Goal: Task Accomplishment & Management: Manage account settings

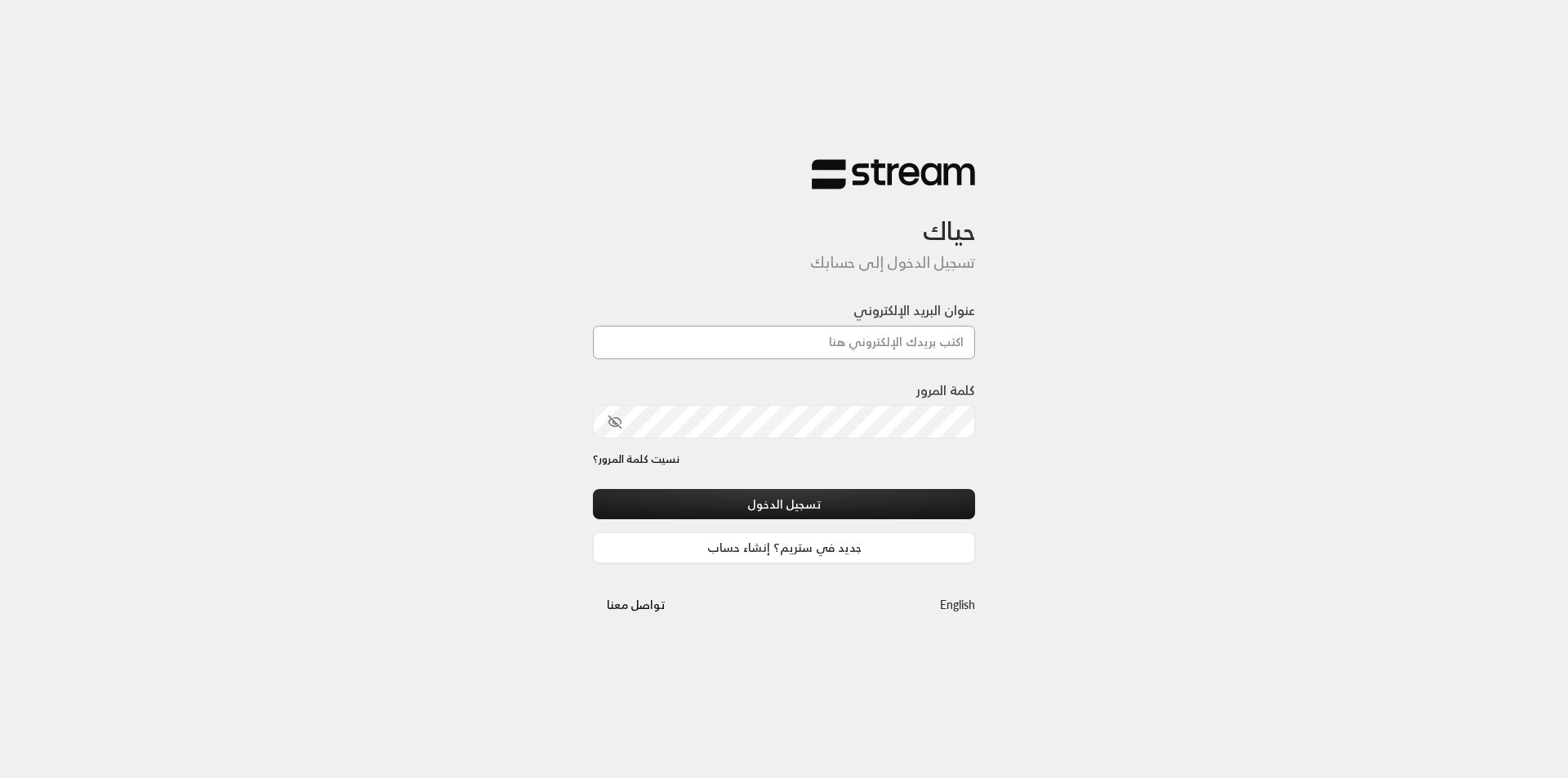
click at [874, 337] on input "عنوان البريد الإلكتروني" at bounding box center [784, 343] width 382 height 34
type input "[EMAIL_ADDRESS][DOMAIN_NAME]"
click at [593, 489] on button "تسجيل الدخول" at bounding box center [784, 505] width 382 height 30
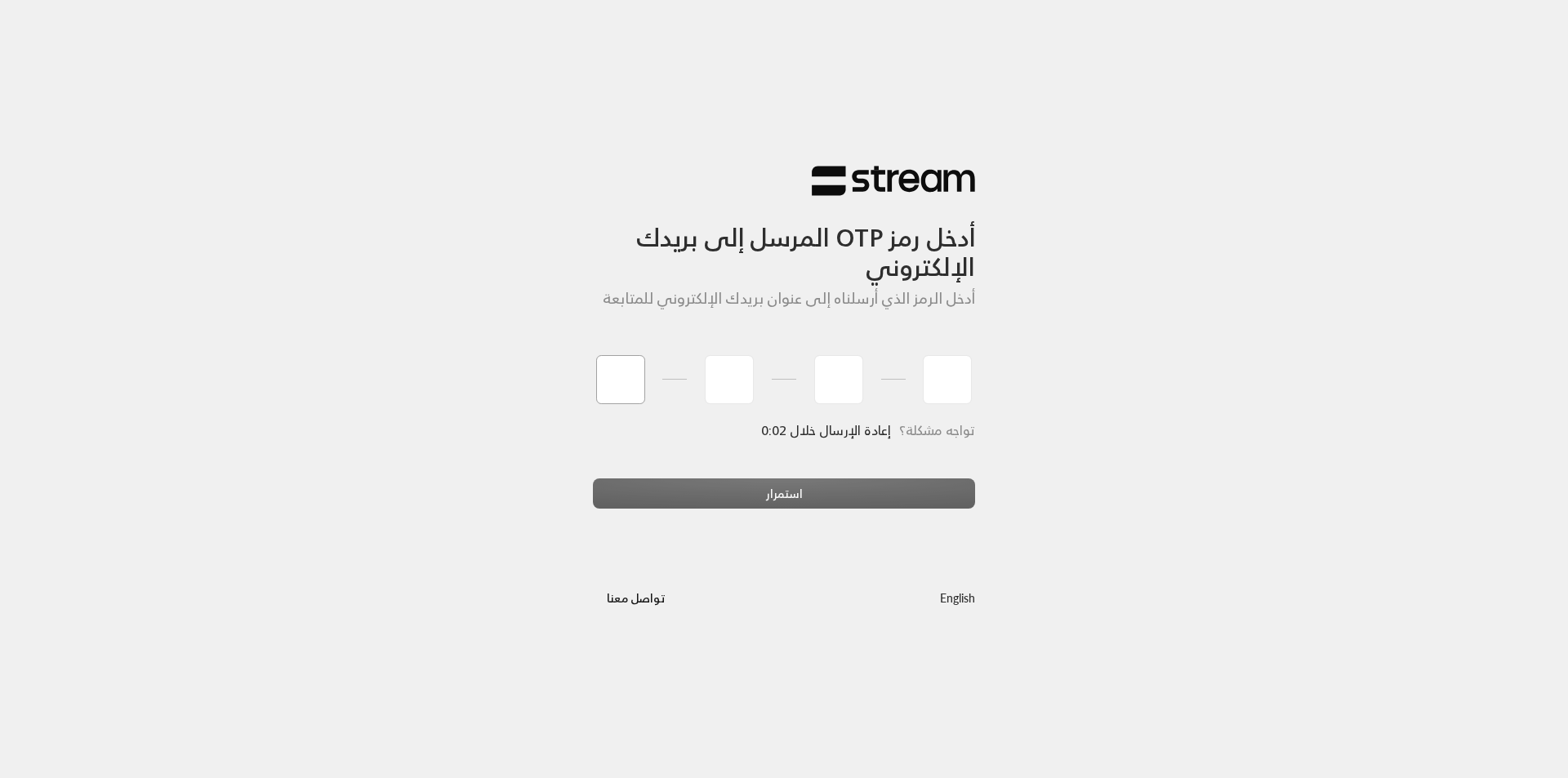
paste input "1"
type input "1"
type input "5"
type input "8"
type input "9"
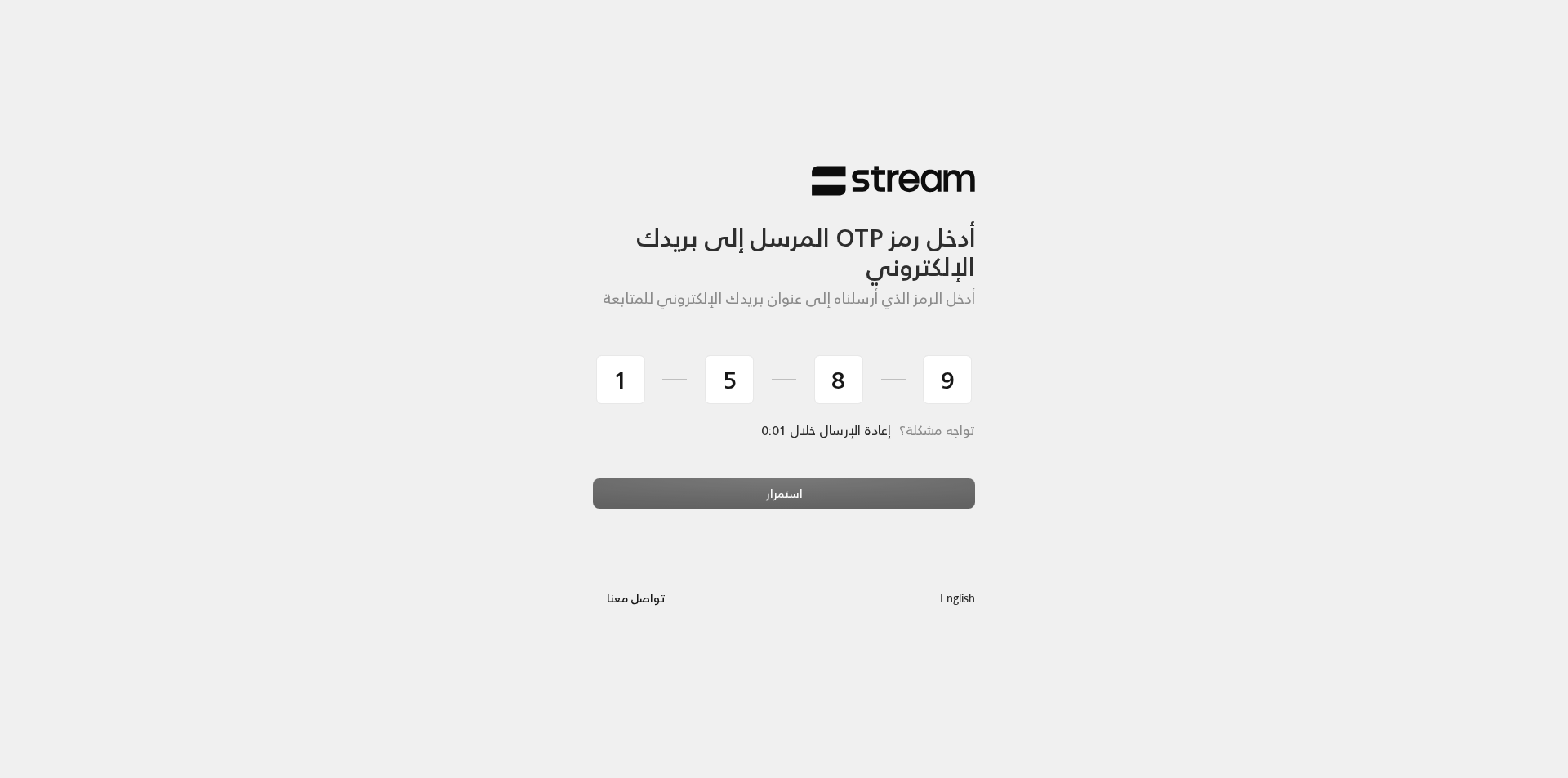
click at [742, 543] on div "أدخل رمز OTP المرسل إلى بريدك الإلكتروني أدخل الرمز الذي أرسلناه إلى عنوان بريد…" at bounding box center [784, 389] width 408 height 501
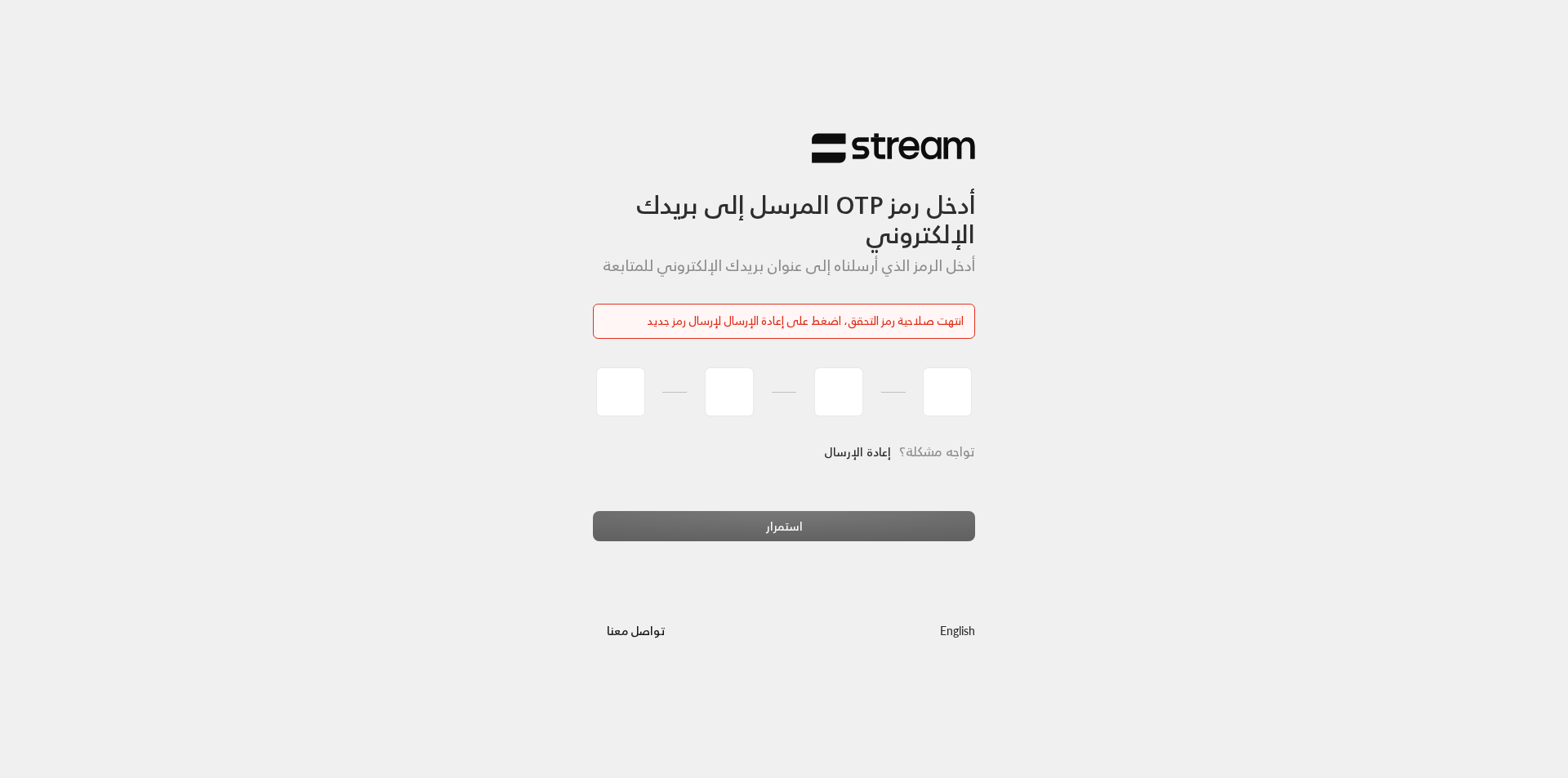
click at [769, 506] on div "تواجه مشكلة؟ إعادة الإرسال" at bounding box center [784, 474] width 382 height 76
click at [855, 447] on link "إعادة الإرسال" at bounding box center [858, 452] width 67 height 34
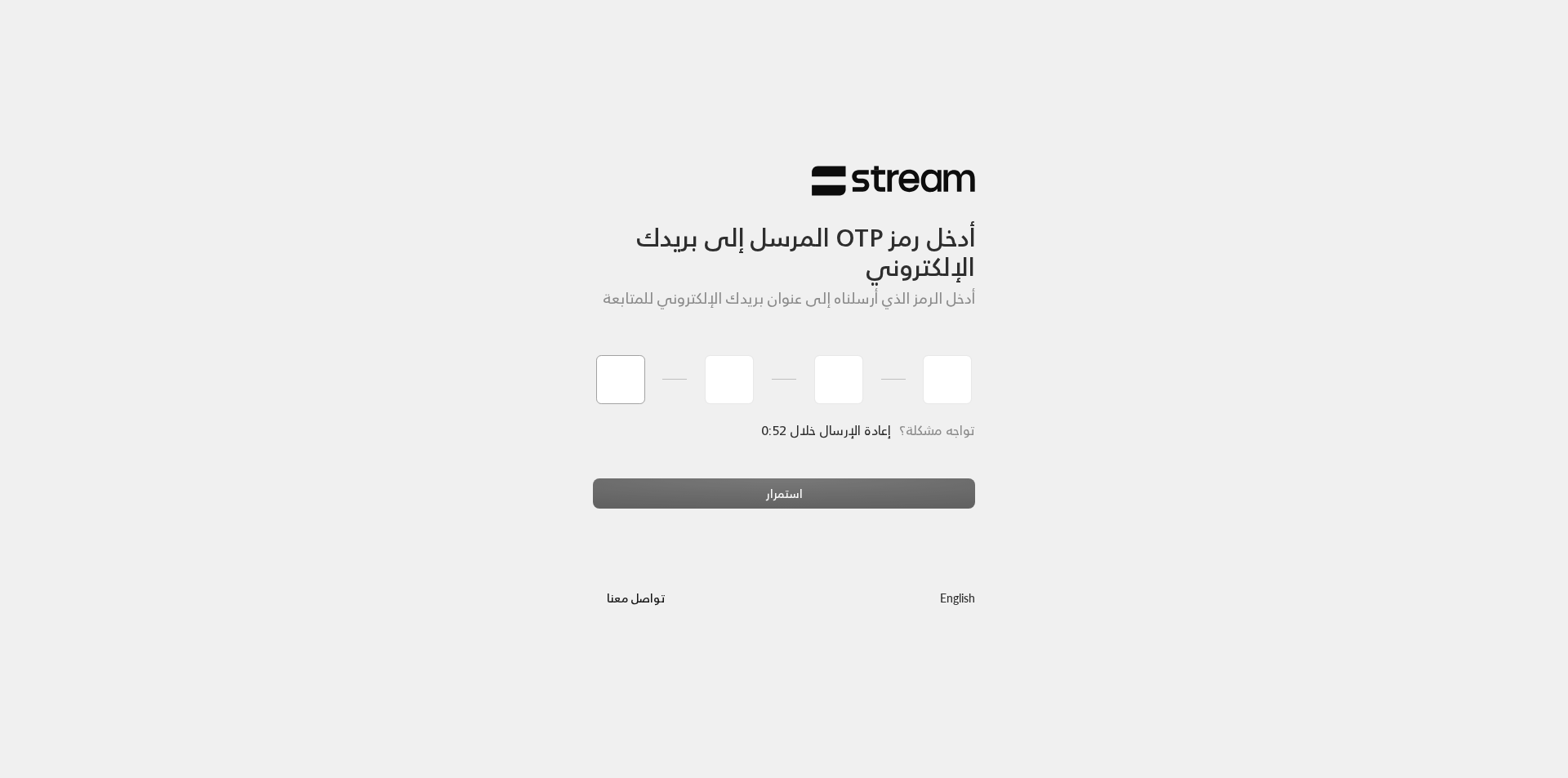
type input "1"
type input "5"
type input "9"
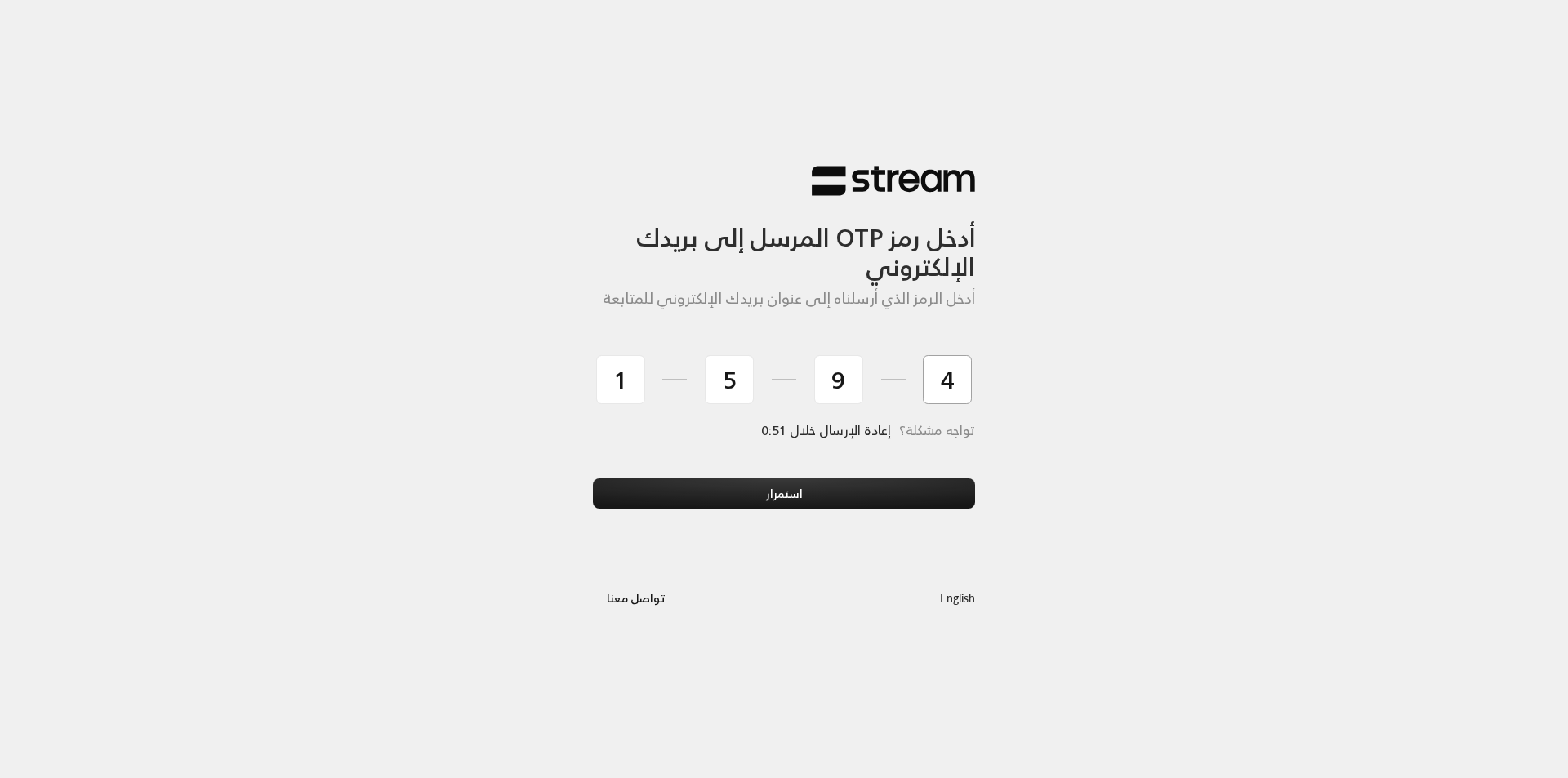
type input "4"
click at [593, 479] on button "استمرار" at bounding box center [784, 494] width 382 height 30
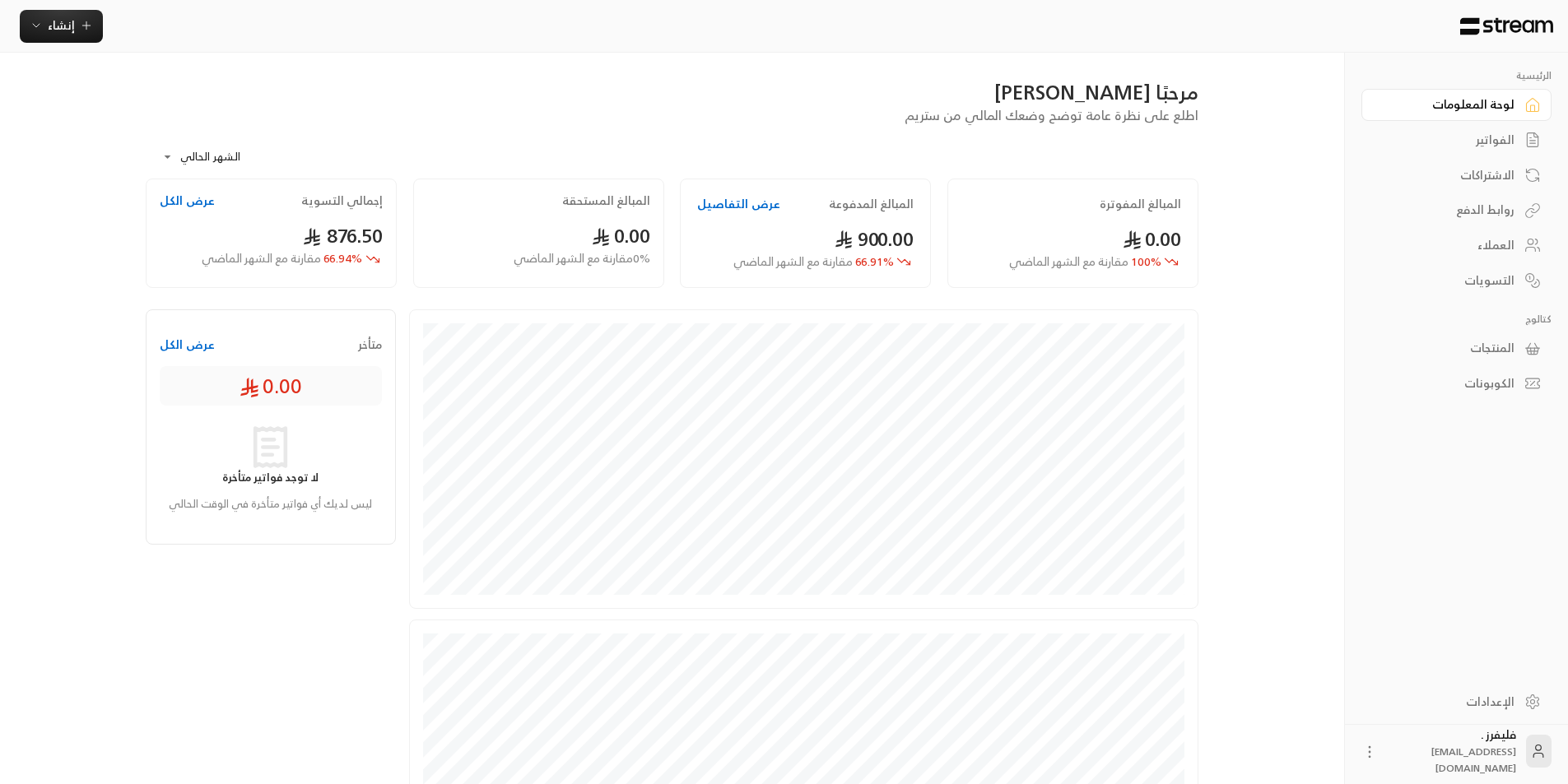
click at [1512, 134] on div "الفواتير" at bounding box center [1448, 140] width 133 height 16
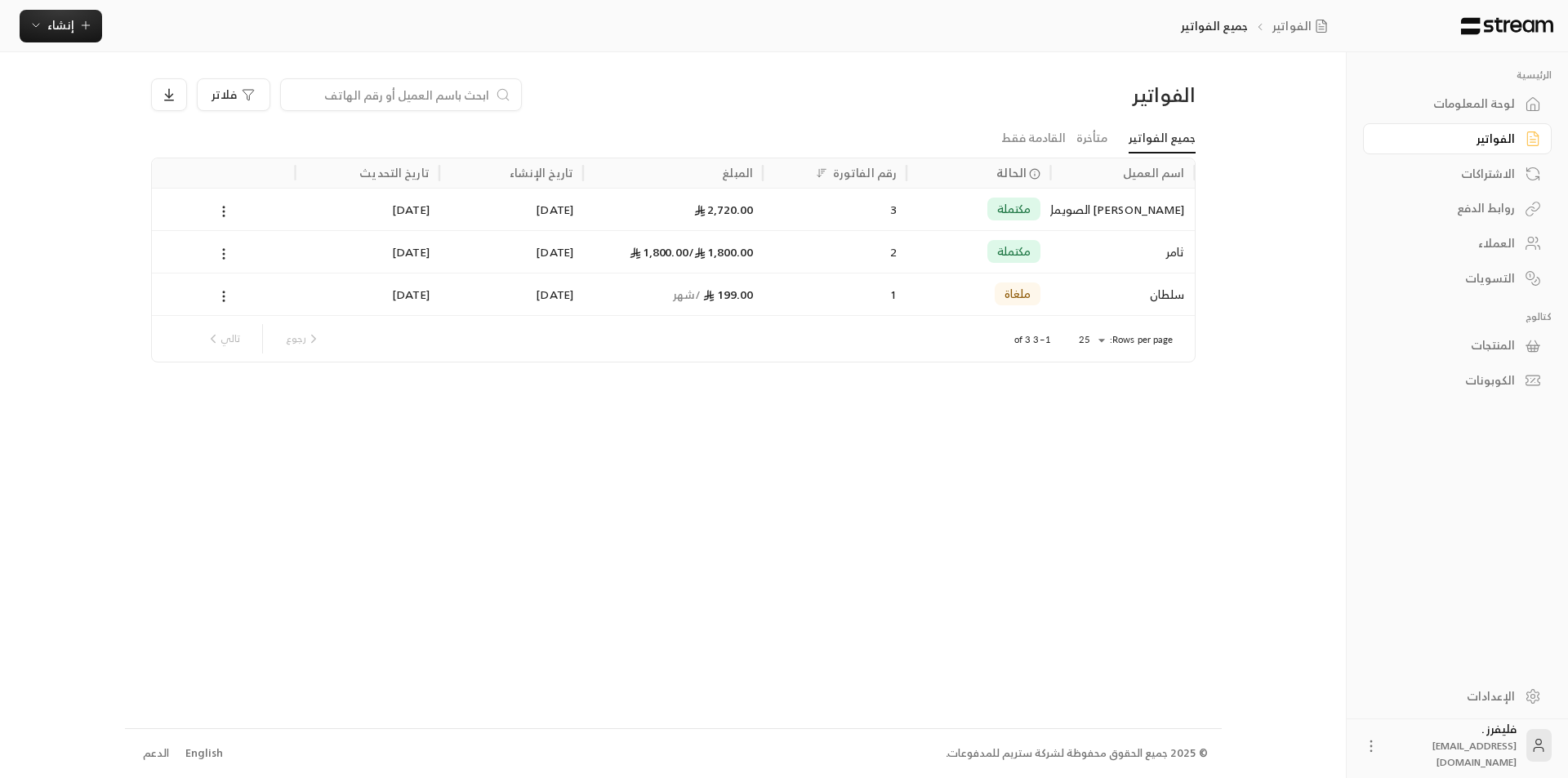
click at [831, 249] on div "2" at bounding box center [835, 251] width 124 height 42
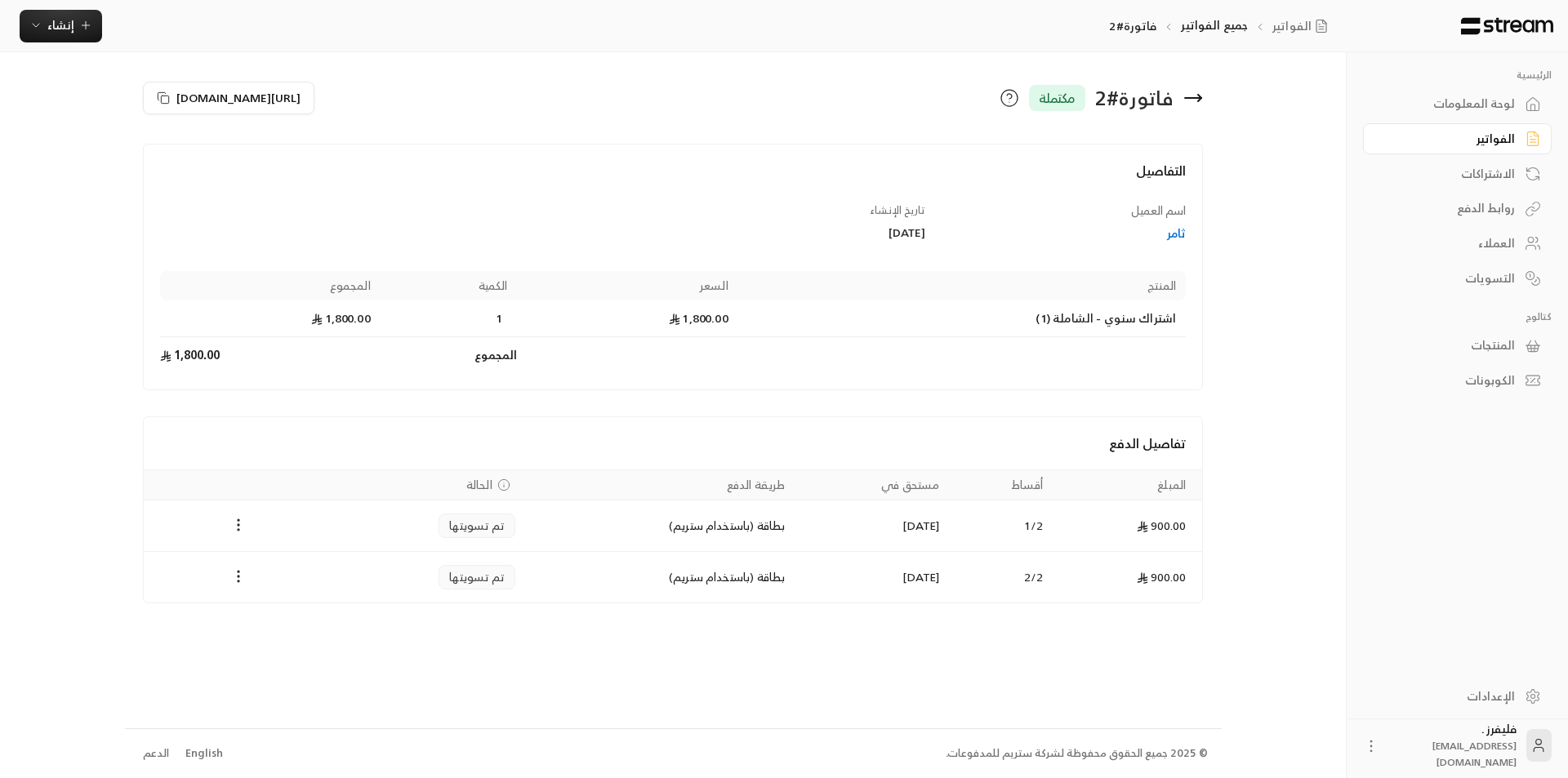
click at [1489, 275] on div "التسويات" at bounding box center [1449, 278] width 132 height 16
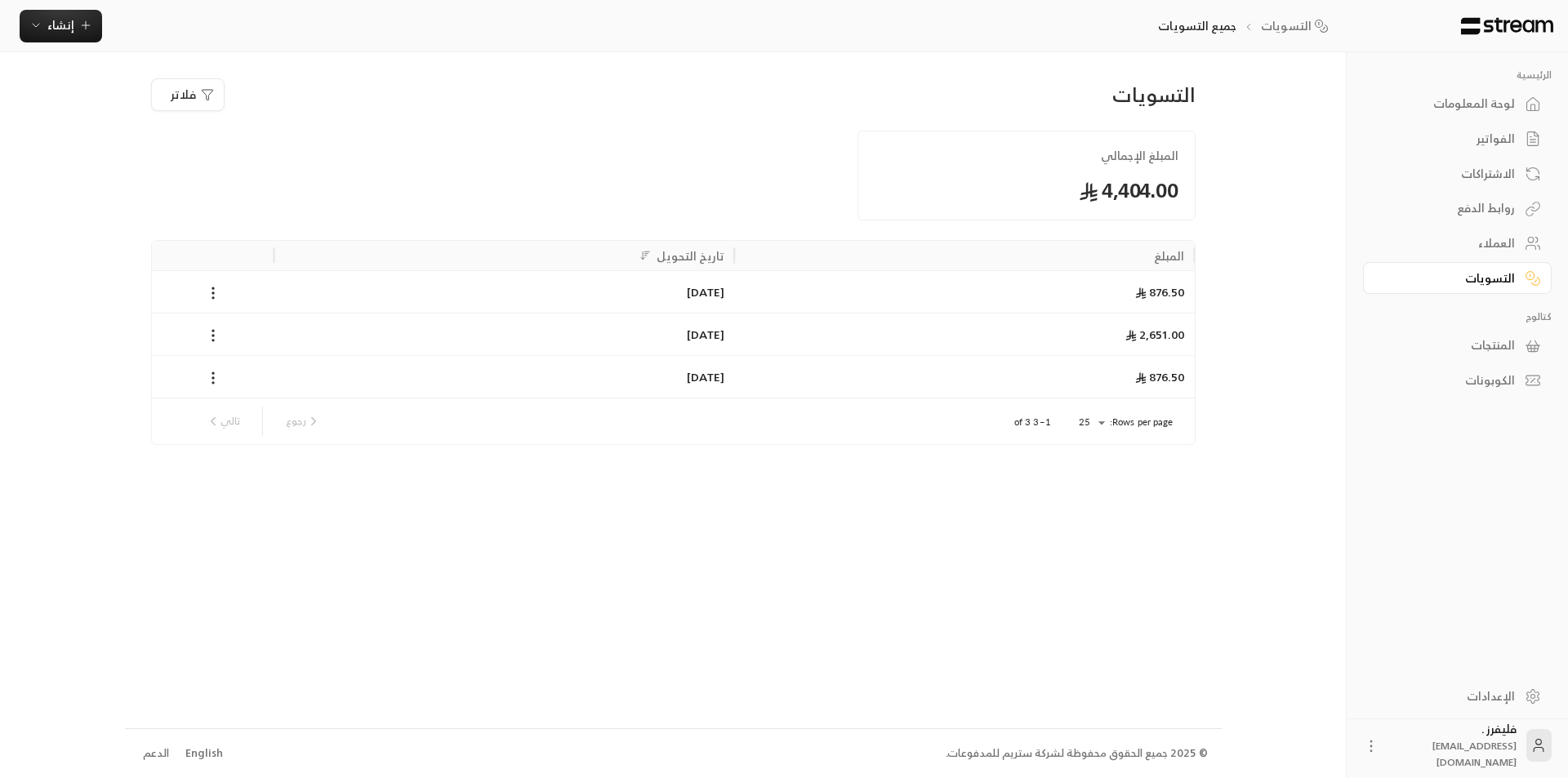
click at [1485, 102] on div "لوحة المعلومات" at bounding box center [1449, 104] width 132 height 16
